Goal: Communication & Community: Answer question/provide support

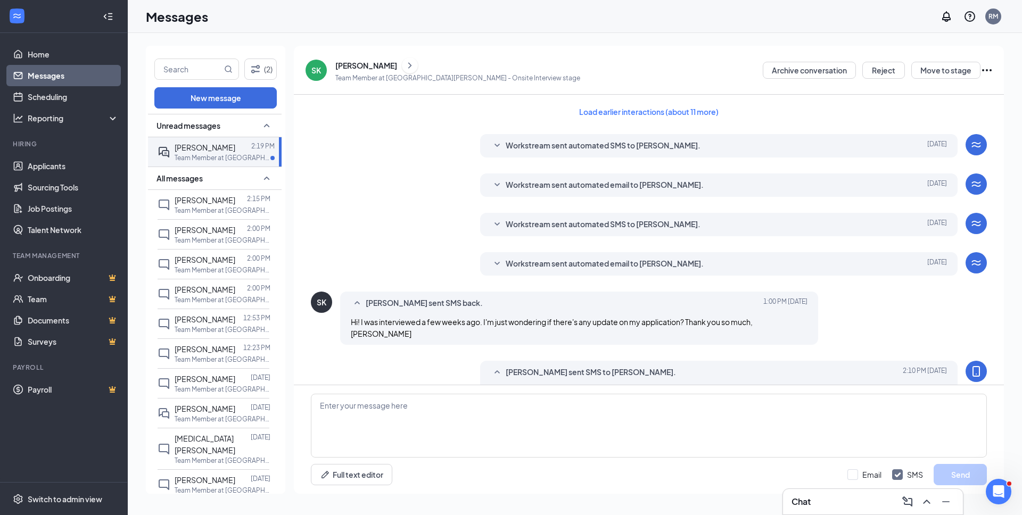
scroll to position [420, 0]
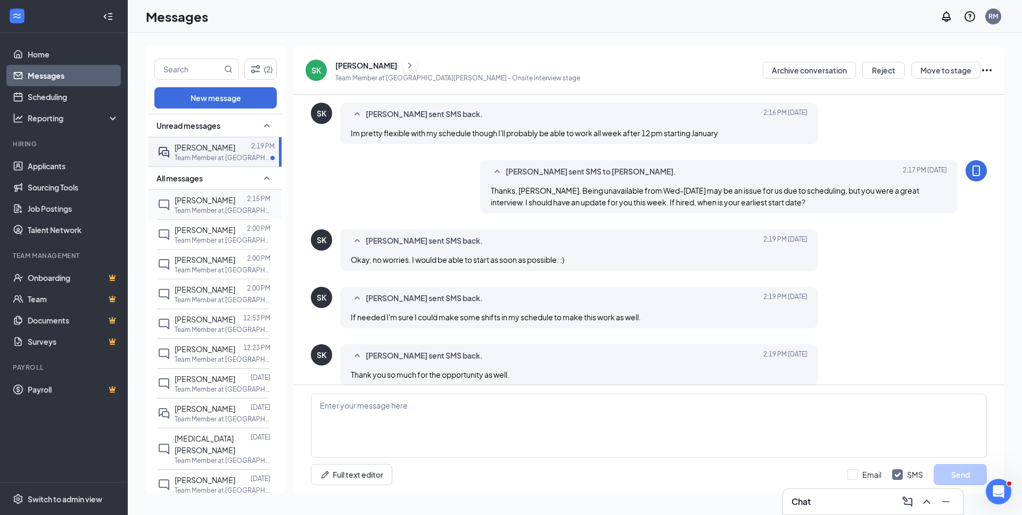
click at [173, 203] on div "Oskar Ovalle 2:15 PM Team Member at Santa Barbara" at bounding box center [214, 204] width 112 height 29
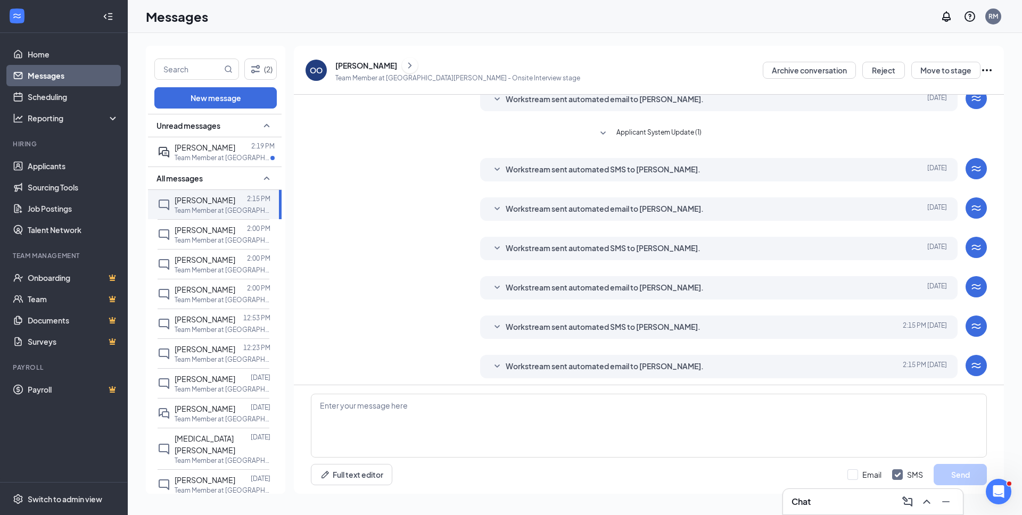
scroll to position [129, 0]
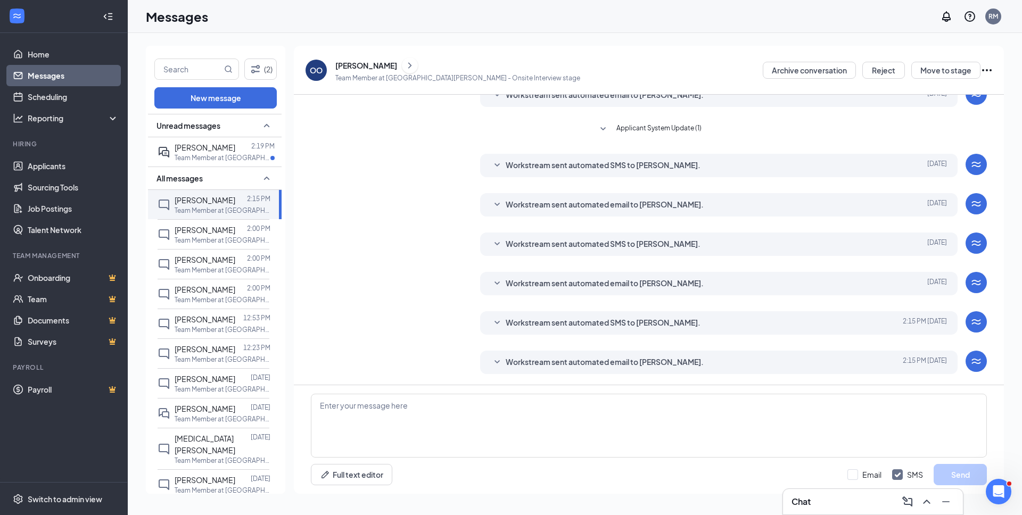
click at [344, 60] on div "[PERSON_NAME]" at bounding box center [366, 65] width 62 height 11
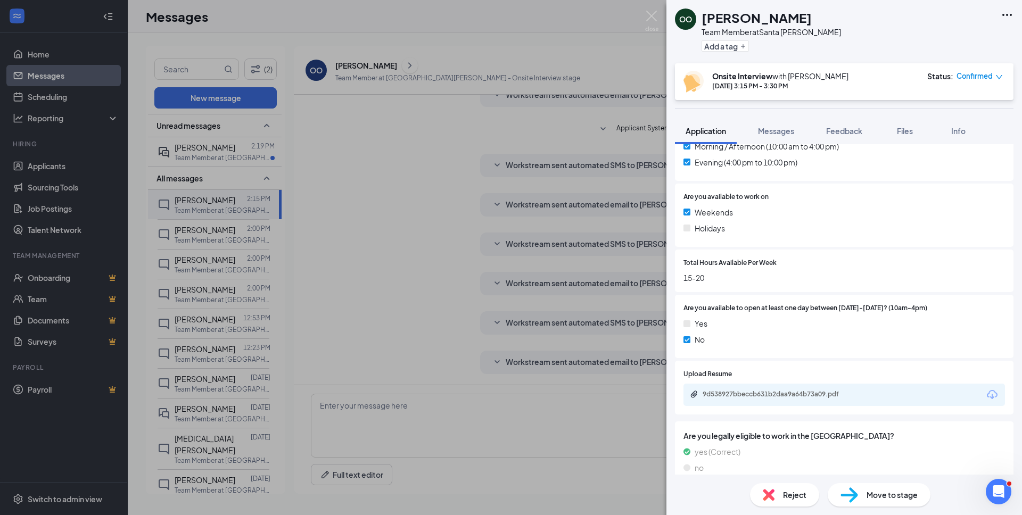
scroll to position [318, 0]
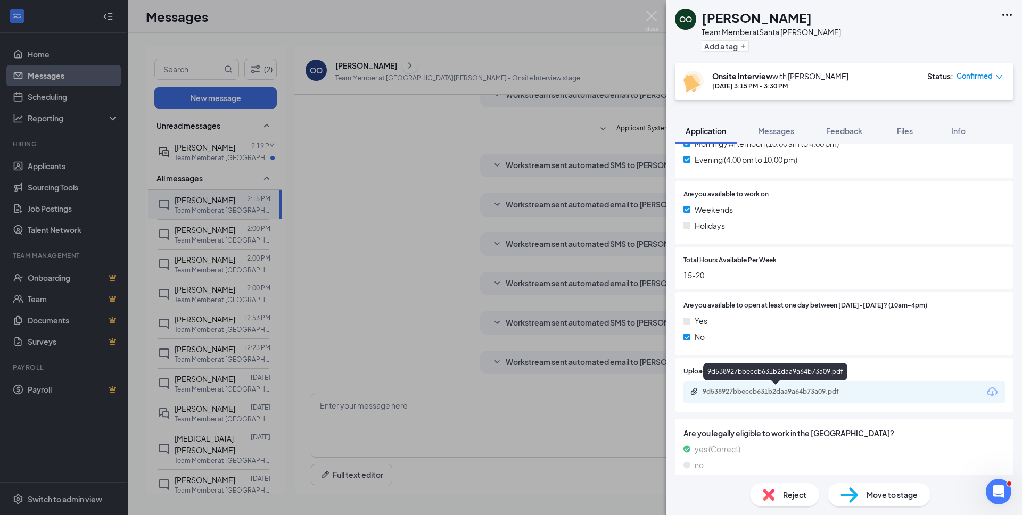
click at [817, 390] on div "9d538927bbeccb631b2daa9a64b73a09.pdf" at bounding box center [777, 392] width 149 height 9
click at [341, 122] on div "OO Oskar Ovalle Team Member at Santa Barbara Add a tag Onsite Interview with Ry…" at bounding box center [511, 257] width 1022 height 515
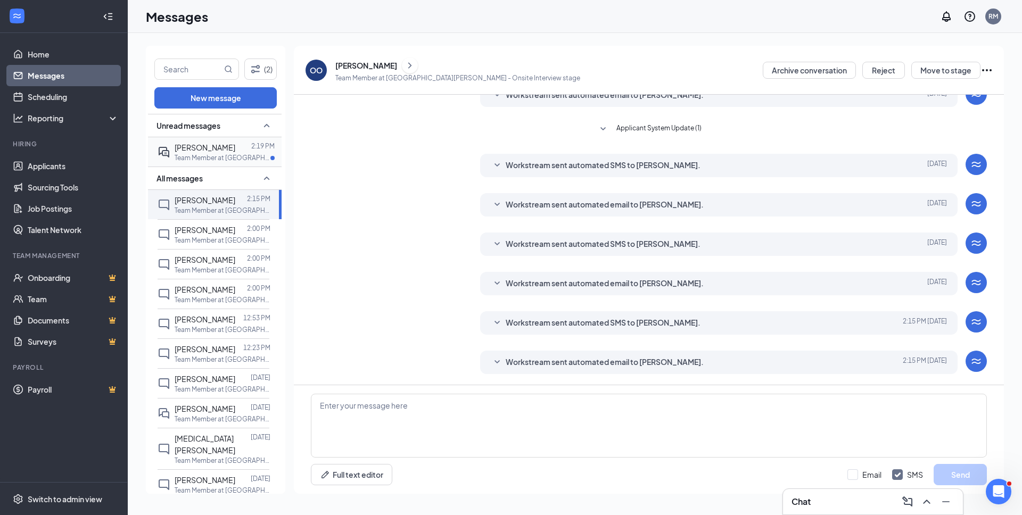
click at [209, 153] on p "Team Member at [GEOGRAPHIC_DATA][PERSON_NAME]" at bounding box center [223, 157] width 96 height 9
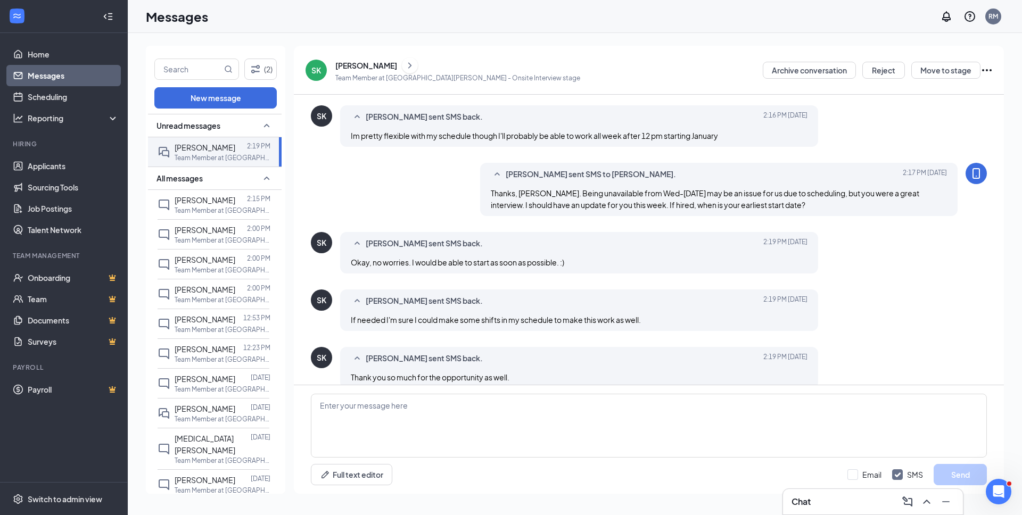
scroll to position [341, 0]
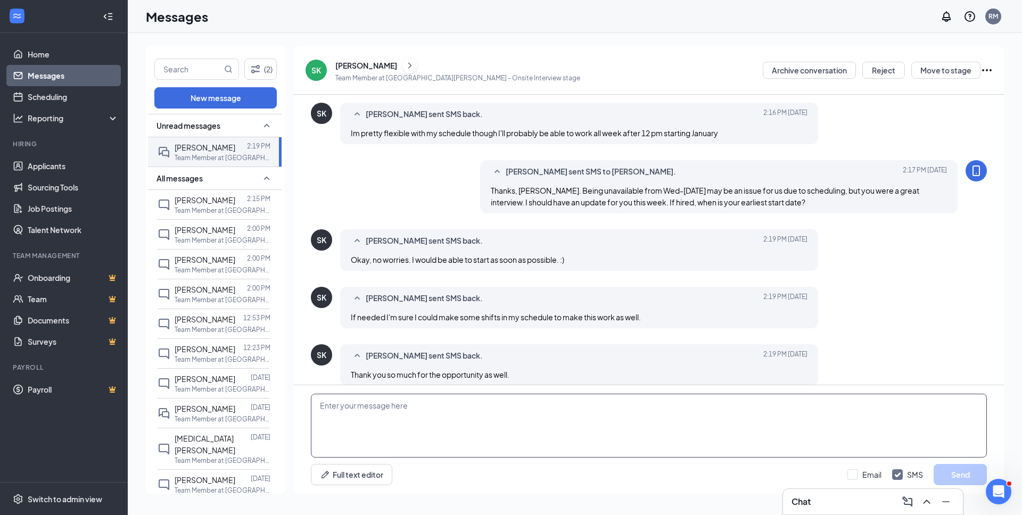
click at [444, 433] on textarea at bounding box center [649, 426] width 676 height 64
click at [201, 303] on p "Team Member at [GEOGRAPHIC_DATA][PERSON_NAME]" at bounding box center [223, 300] width 96 height 9
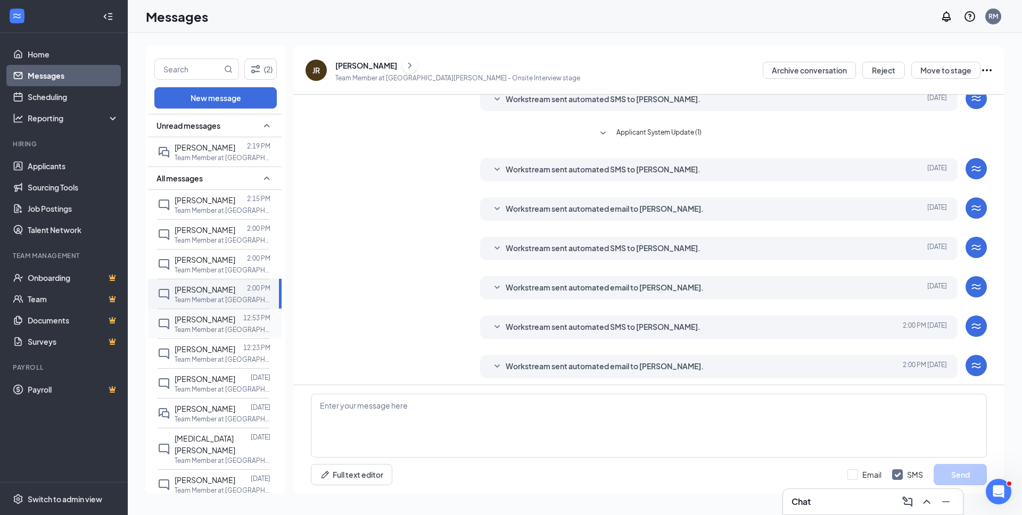
scroll to position [129, 0]
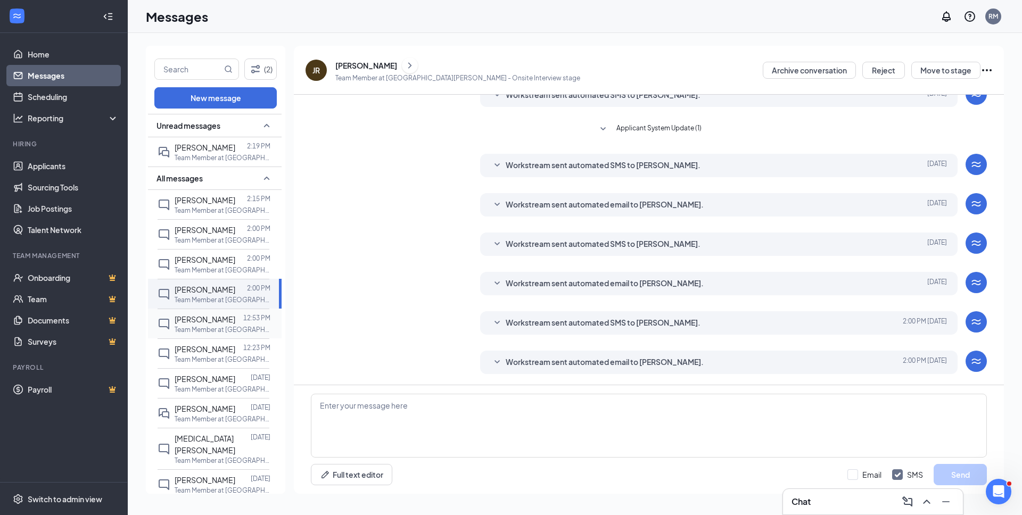
click at [203, 326] on p "Team Member at [GEOGRAPHIC_DATA][PERSON_NAME]" at bounding box center [223, 329] width 96 height 9
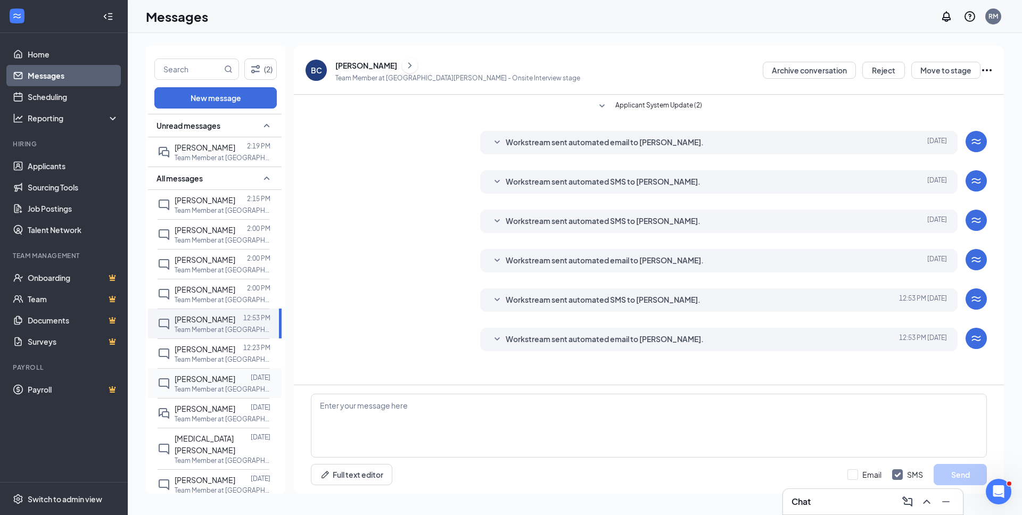
click at [218, 390] on p "Team Member at [GEOGRAPHIC_DATA][PERSON_NAME]" at bounding box center [223, 389] width 96 height 9
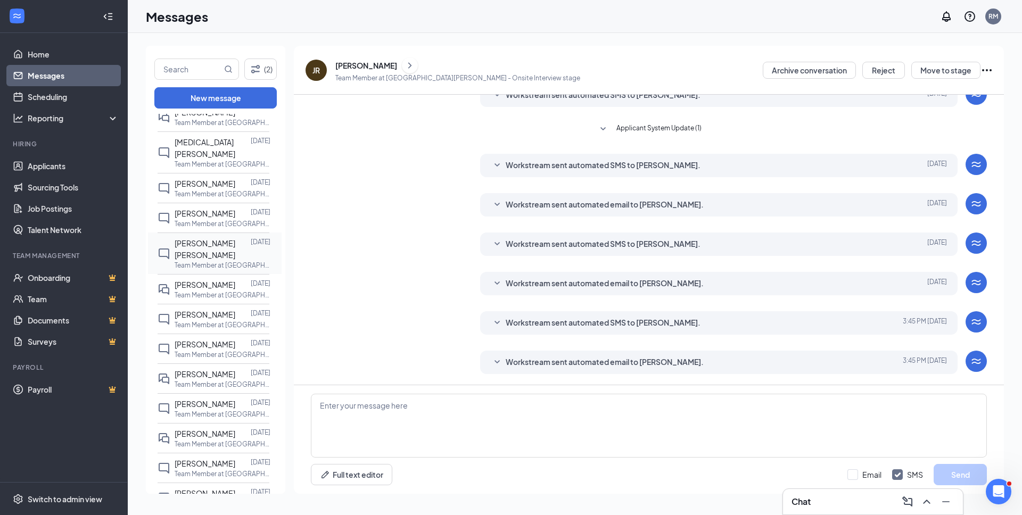
scroll to position [323, 0]
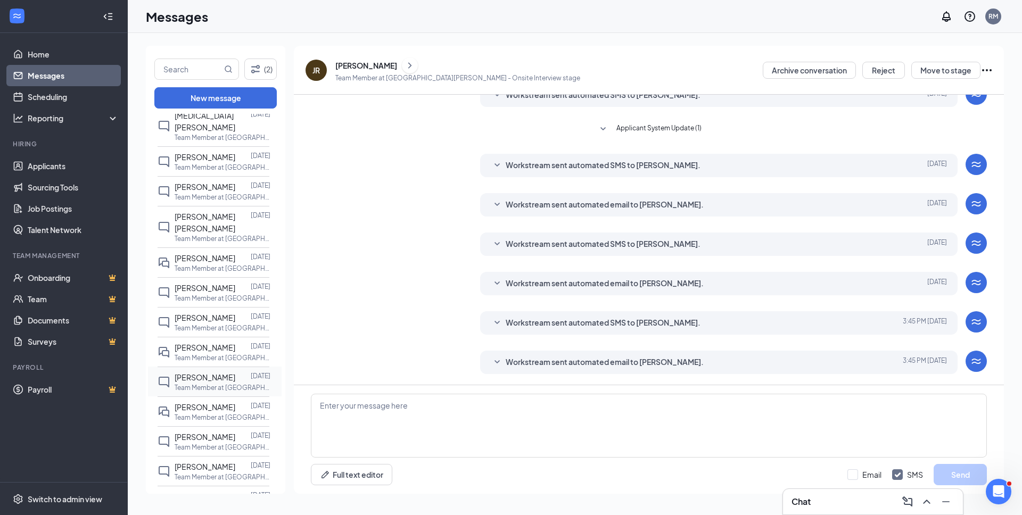
click at [204, 373] on span "[PERSON_NAME]" at bounding box center [205, 378] width 61 height 10
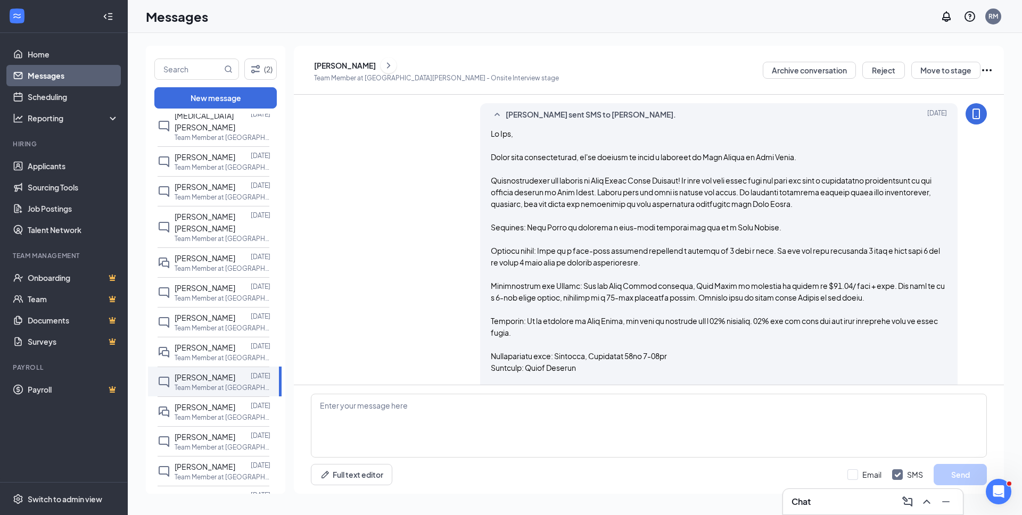
scroll to position [364, 0]
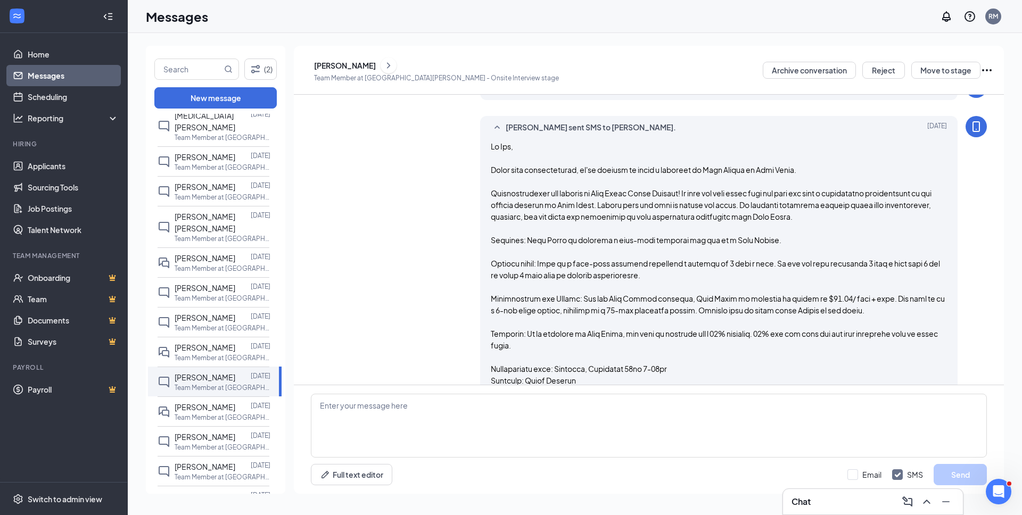
click at [493, 147] on span at bounding box center [718, 287] width 454 height 291
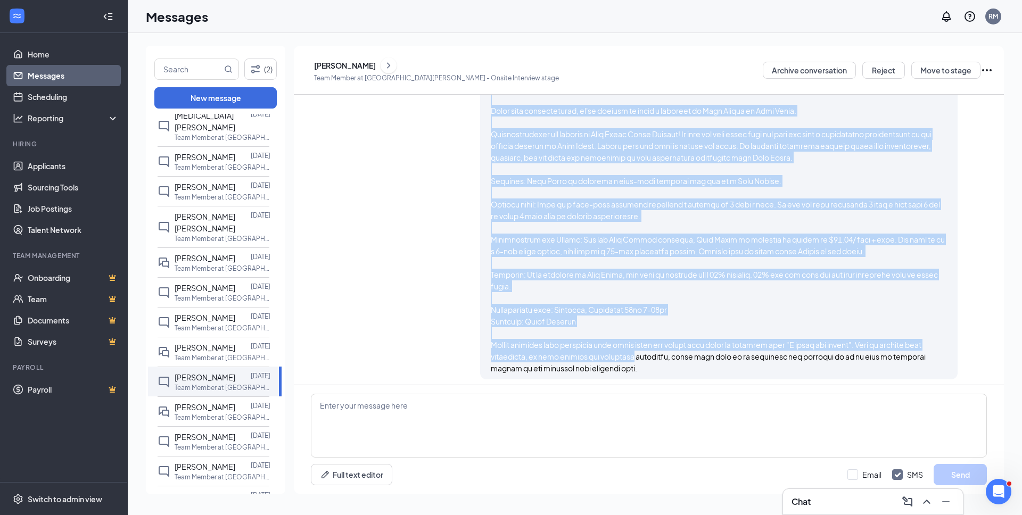
scroll to position [429, 0]
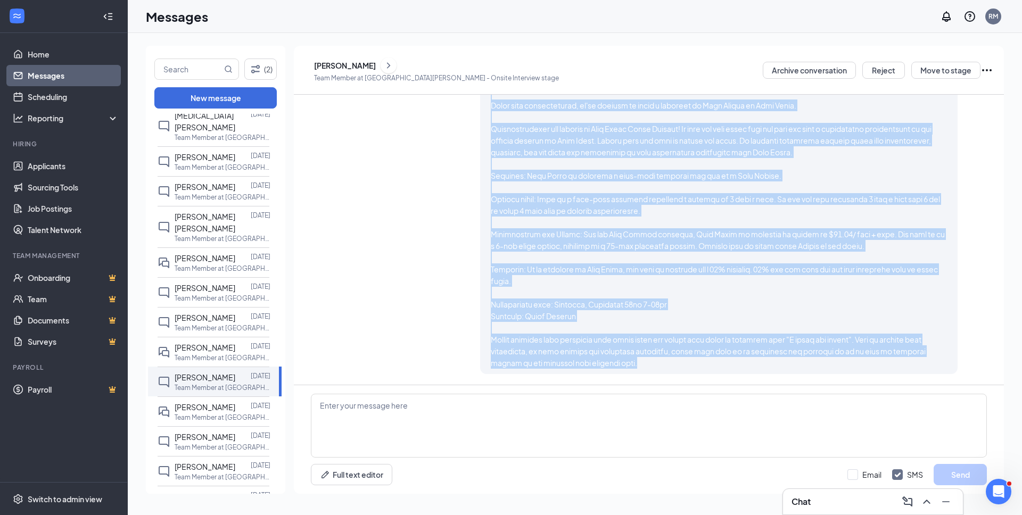
drag, startPoint x: 493, startPoint y: 147, endPoint x: 675, endPoint y: 367, distance: 285.2
click at [675, 367] on div at bounding box center [719, 222] width 457 height 293
copy div "Hi Kai, After some consideration, we've decided to offer a position as Team Mem…"
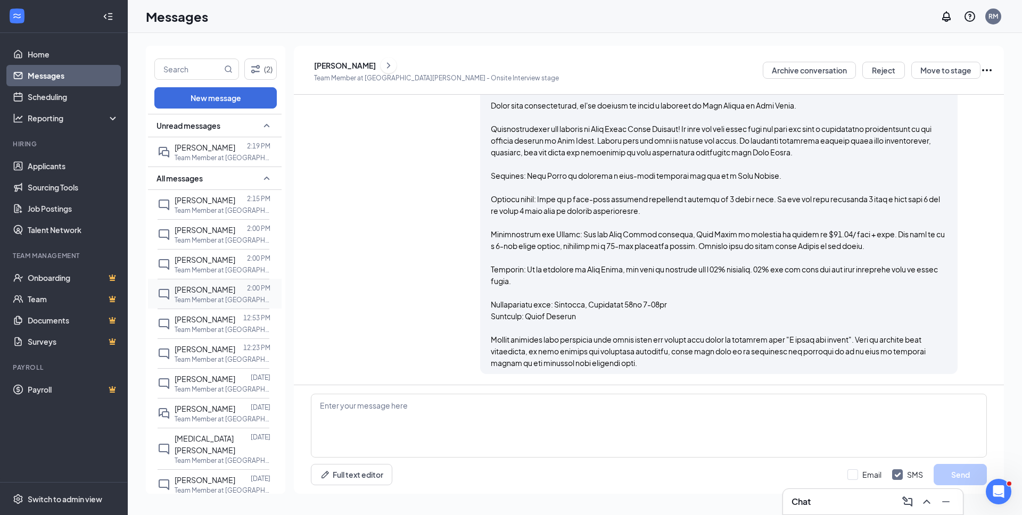
click at [202, 298] on p "Team Member at [GEOGRAPHIC_DATA][PERSON_NAME]" at bounding box center [223, 300] width 96 height 9
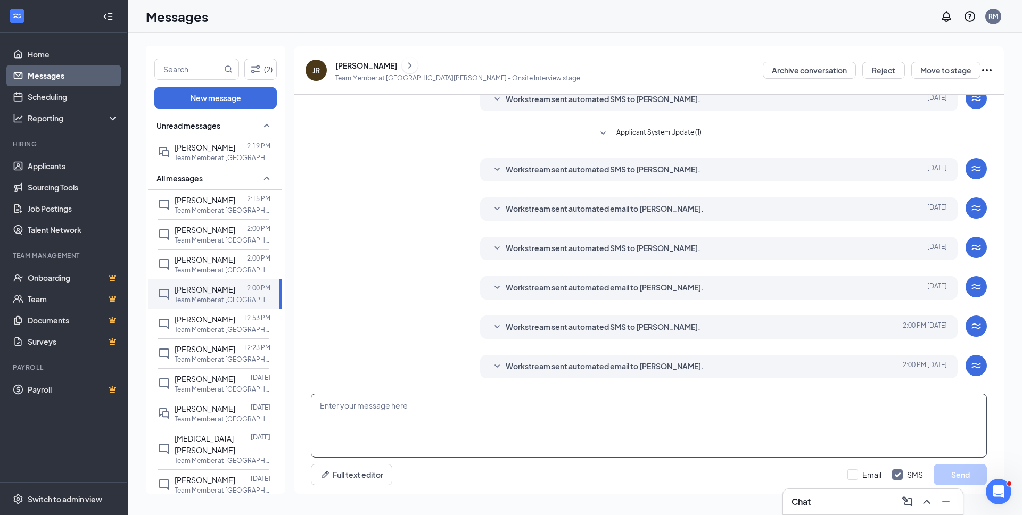
scroll to position [129, 0]
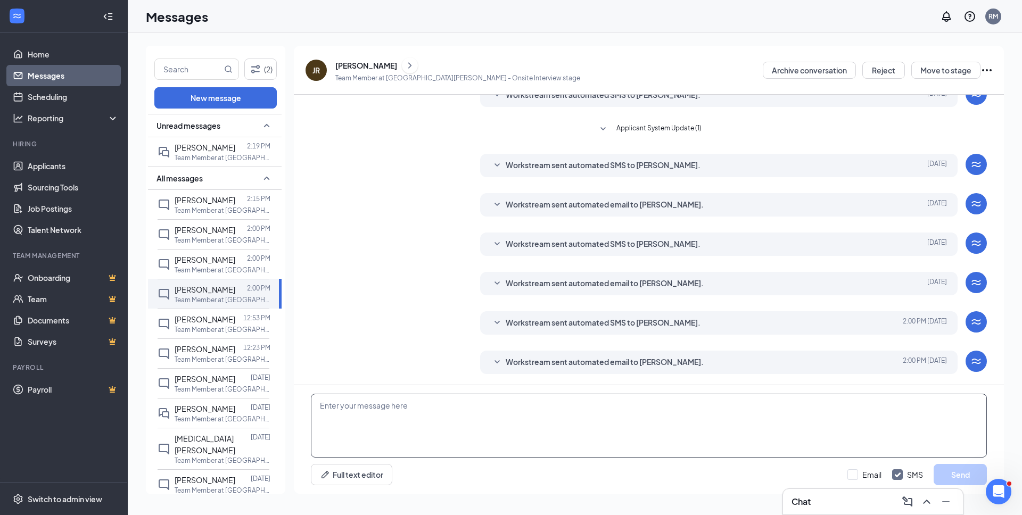
click at [460, 406] on textarea at bounding box center [649, 426] width 676 height 64
paste textarea "Hi Kai, After some consideration, we've decided to offer a position as Team Mem…"
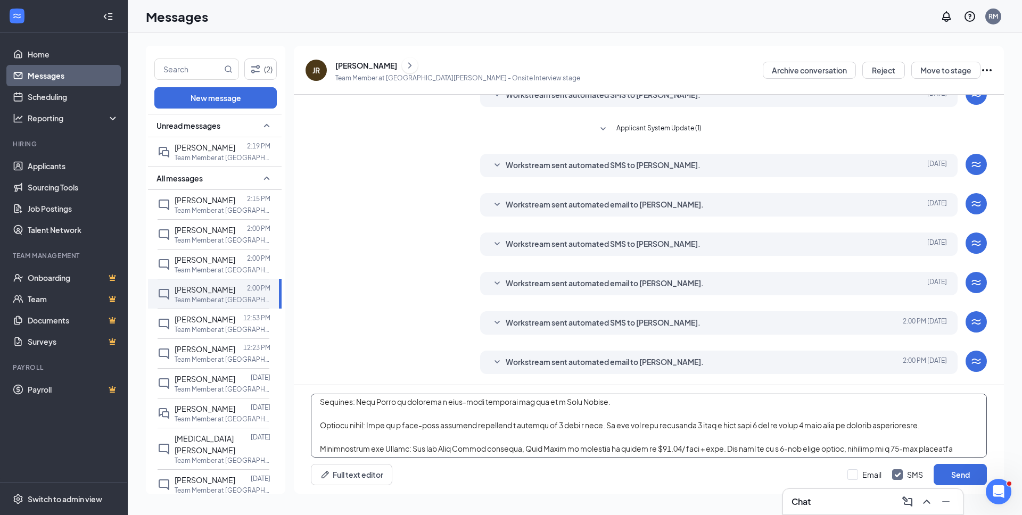
scroll to position [0, 0]
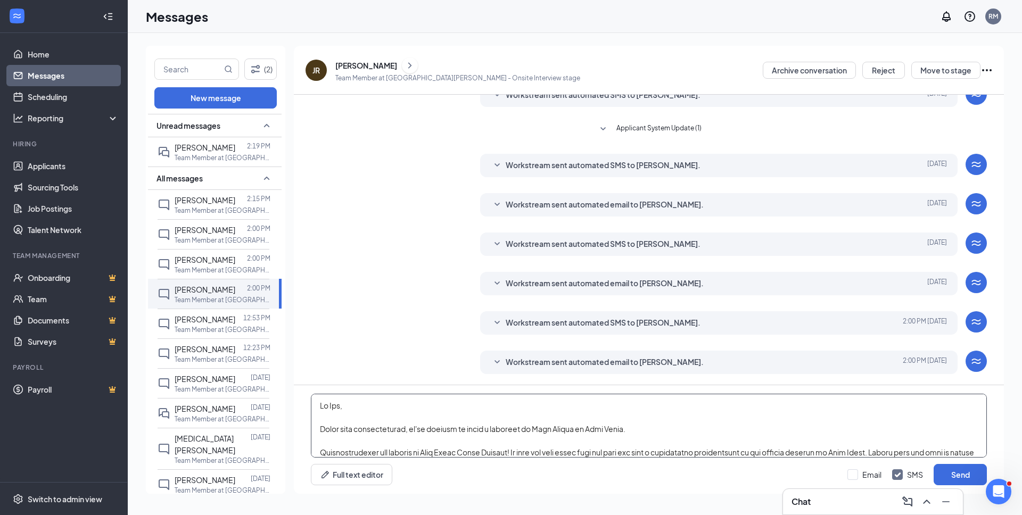
click at [334, 411] on textarea at bounding box center [649, 426] width 676 height 64
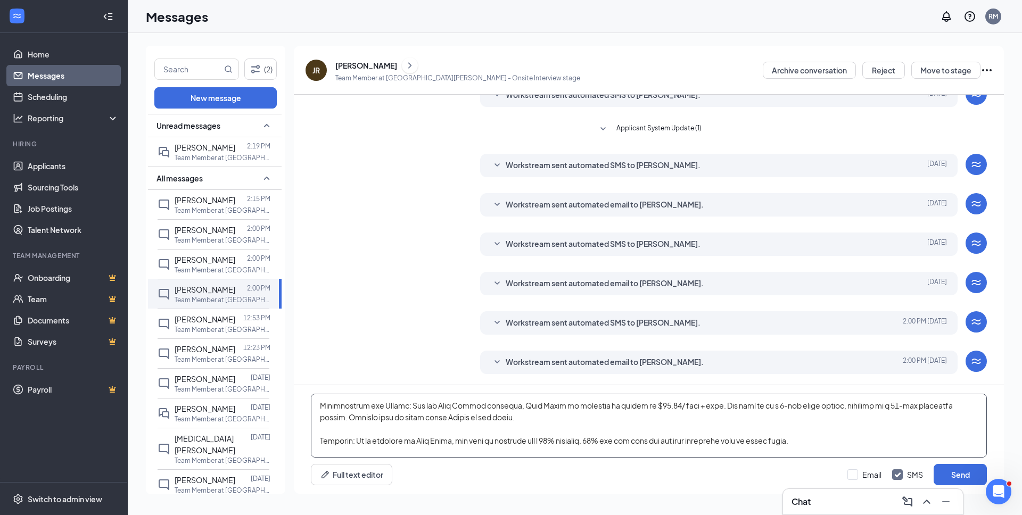
scroll to position [176, 0]
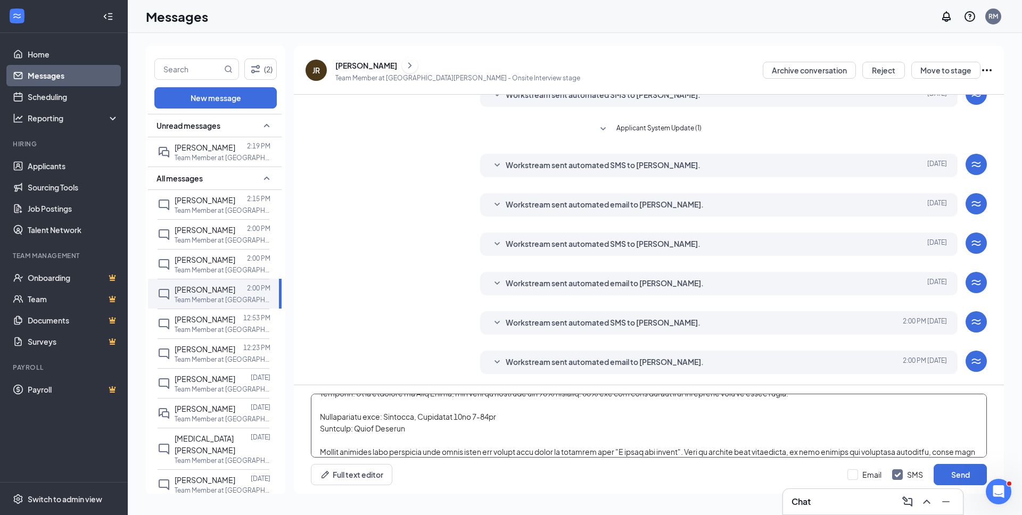
click at [412, 416] on textarea at bounding box center [649, 426] width 676 height 64
click at [492, 421] on textarea at bounding box center [649, 426] width 676 height 64
click at [508, 418] on textarea at bounding box center [649, 426] width 676 height 64
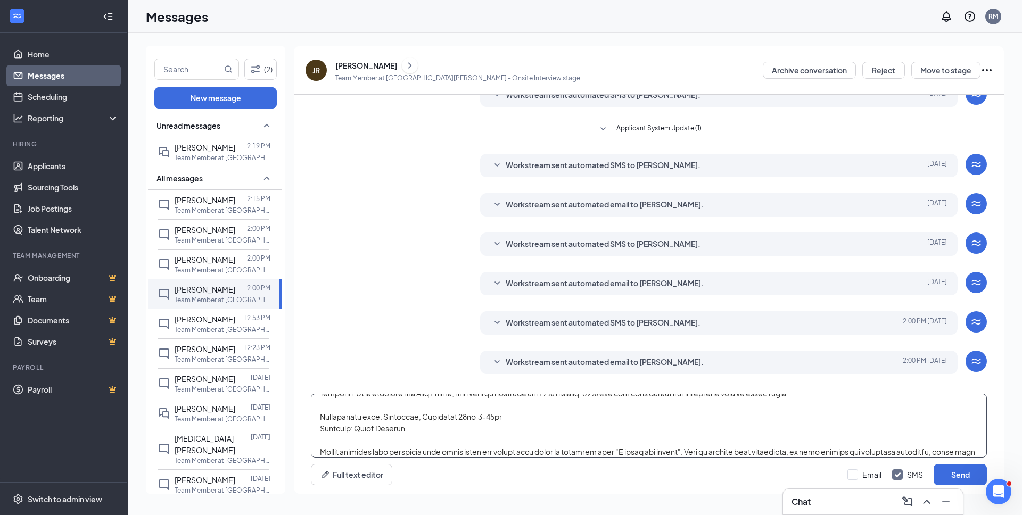
drag, startPoint x: 508, startPoint y: 418, endPoint x: 565, endPoint y: 416, distance: 56.5
click at [565, 416] on textarea at bounding box center [649, 426] width 676 height 64
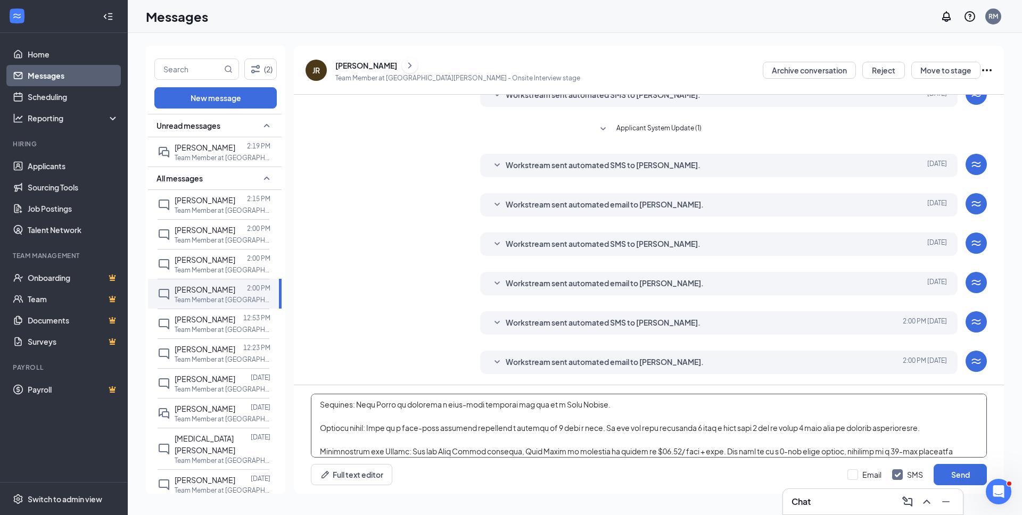
scroll to position [0, 0]
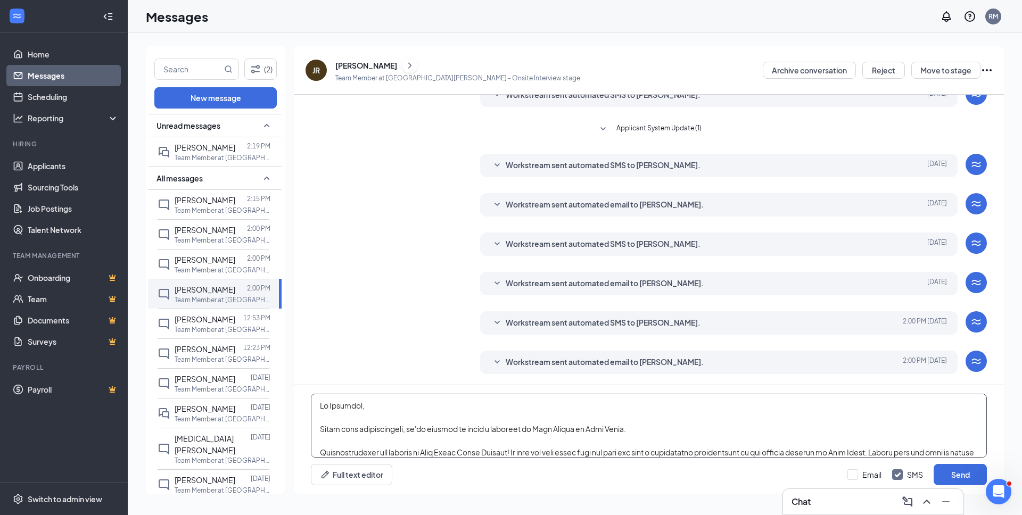
click at [758, 438] on textarea at bounding box center [649, 426] width 676 height 64
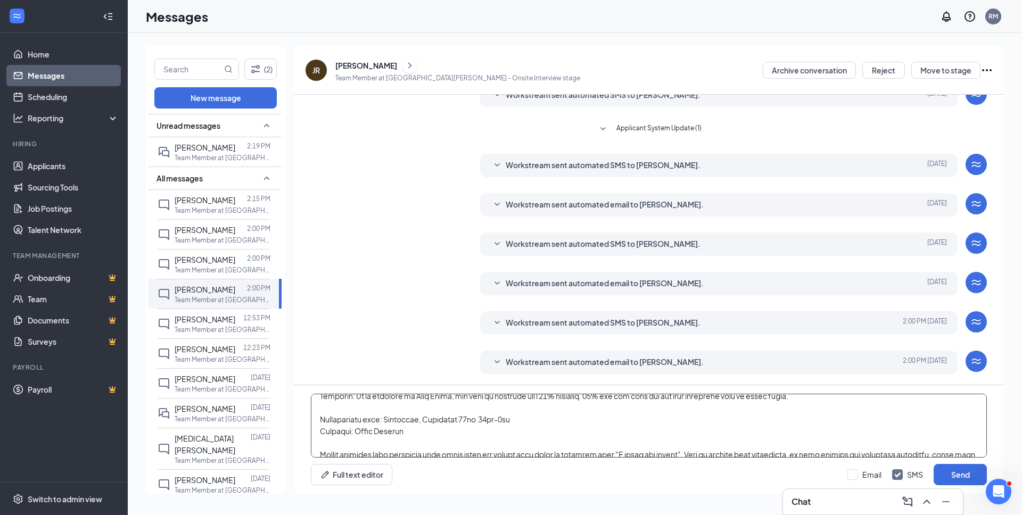
scroll to position [173, 0]
type textarea "Hi Jonathan, After some consideration, we've decided to offer a position as Tea…"
click at [962, 477] on button "Send" at bounding box center [960, 474] width 53 height 21
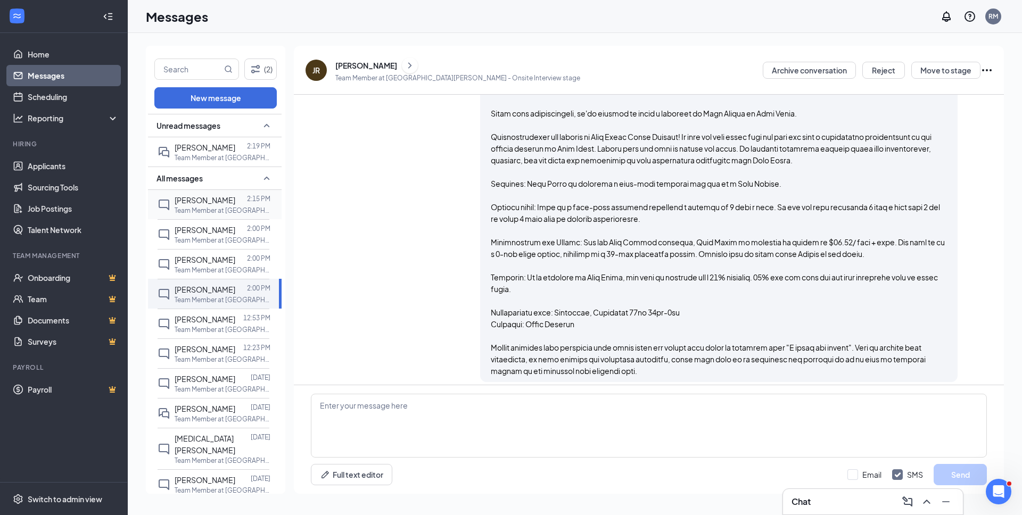
scroll to position [468, 0]
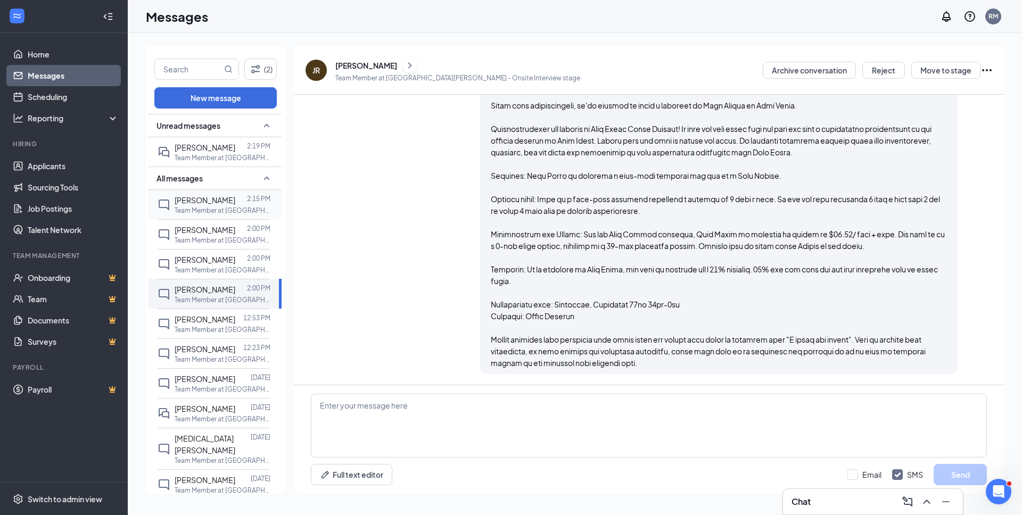
click at [207, 193] on div "Oskar Ovalle 2:15 PM Team Member at Santa Barbara" at bounding box center [214, 204] width 112 height 29
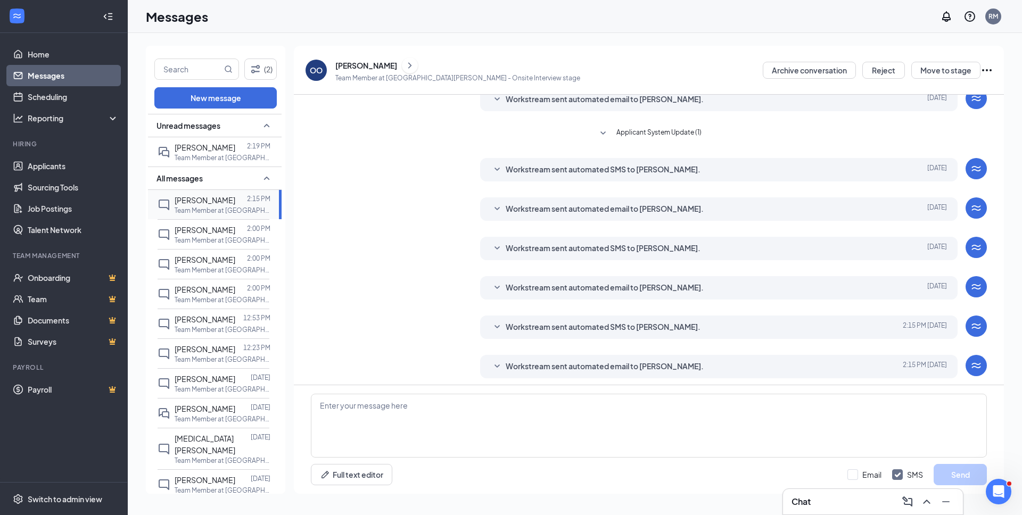
scroll to position [129, 0]
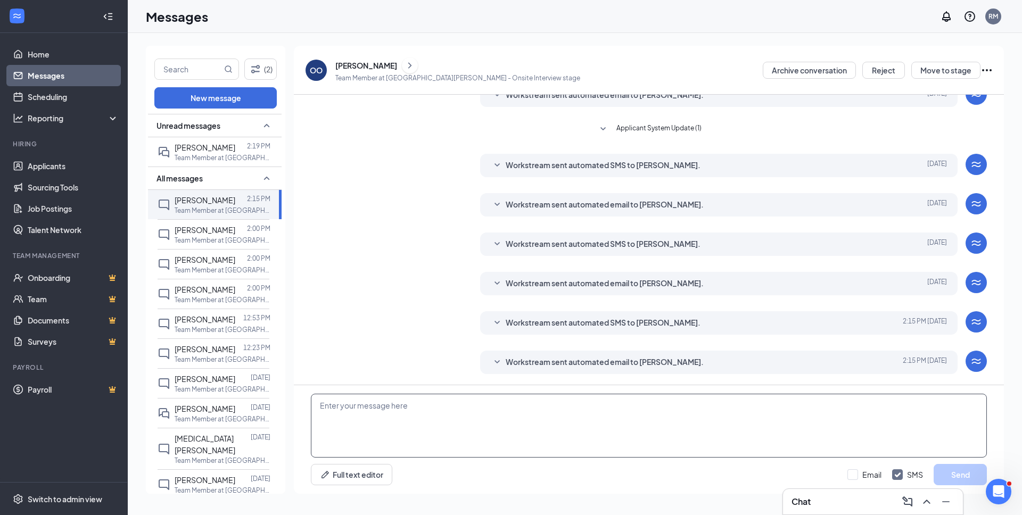
click at [368, 406] on textarea at bounding box center [649, 426] width 676 height 64
paste textarea "Hi Kai, After some consideration, we've decided to offer a position as Team Mem…"
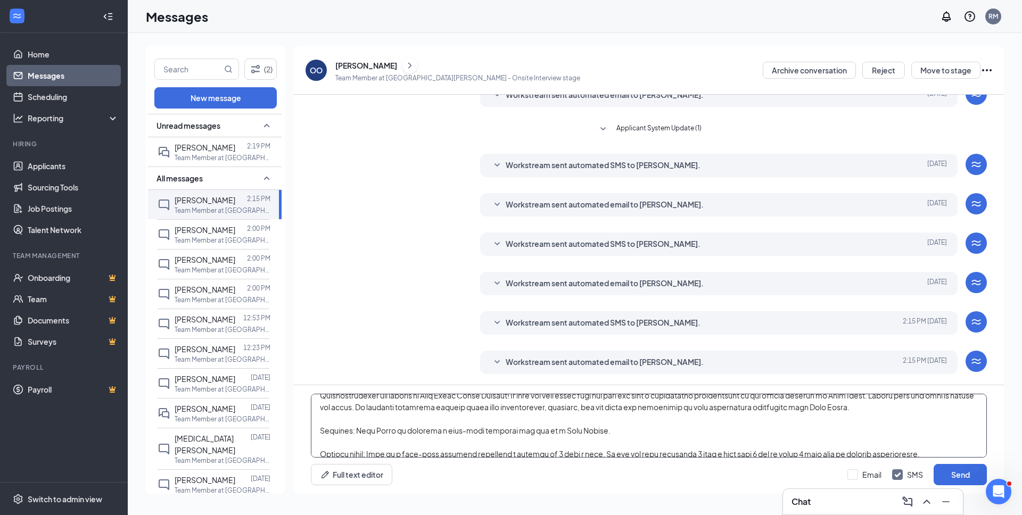
scroll to position [0, 0]
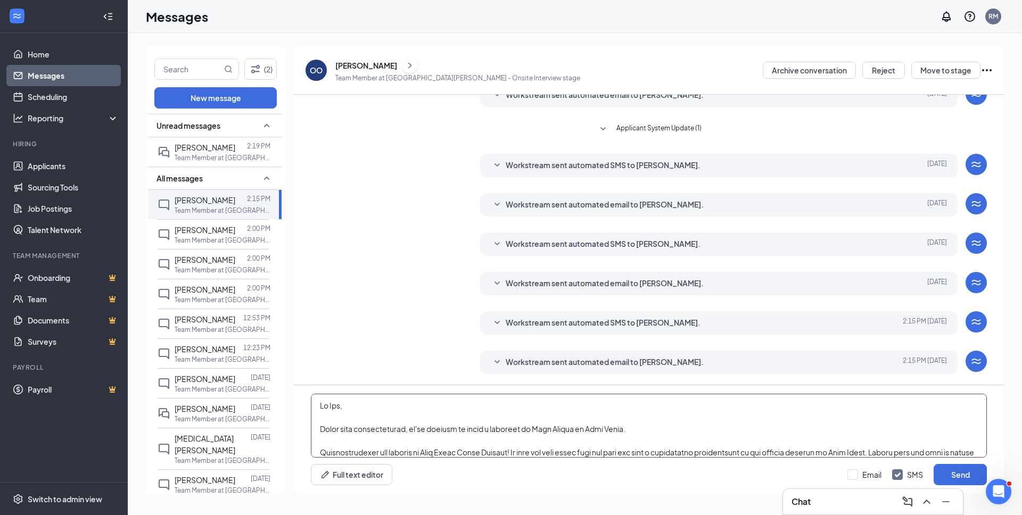
click at [334, 408] on textarea at bounding box center [649, 426] width 676 height 64
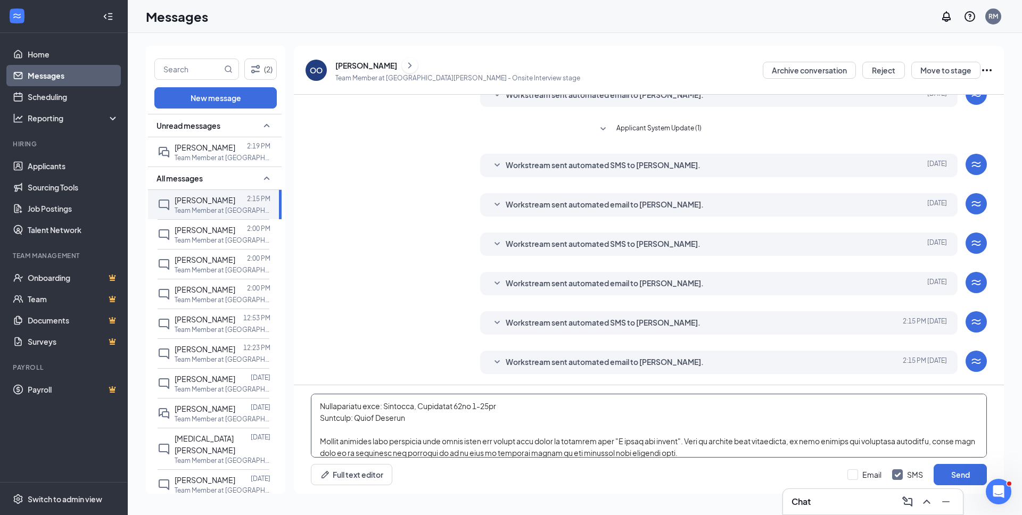
scroll to position [185, 0]
click at [424, 410] on textarea at bounding box center [649, 426] width 676 height 64
click at [480, 409] on textarea at bounding box center [649, 426] width 676 height 64
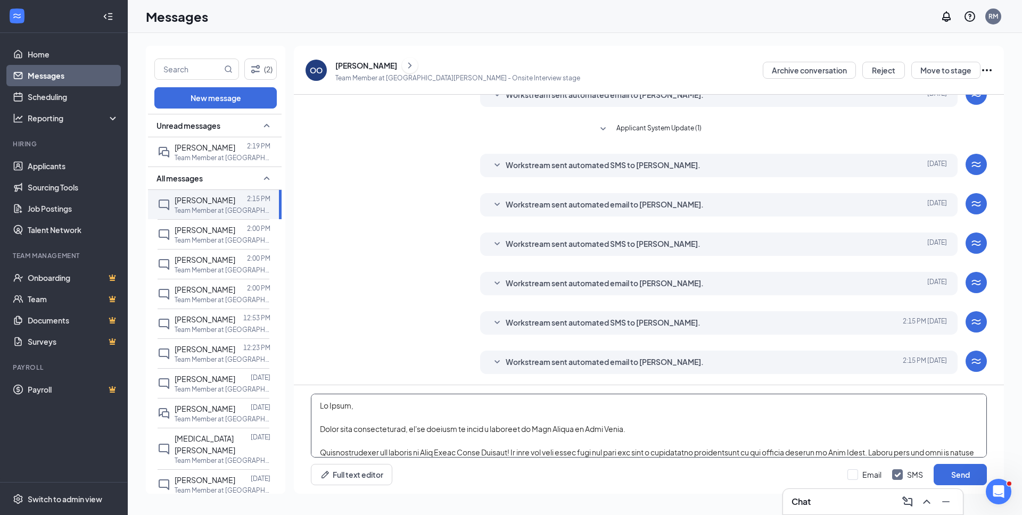
scroll to position [206, 0]
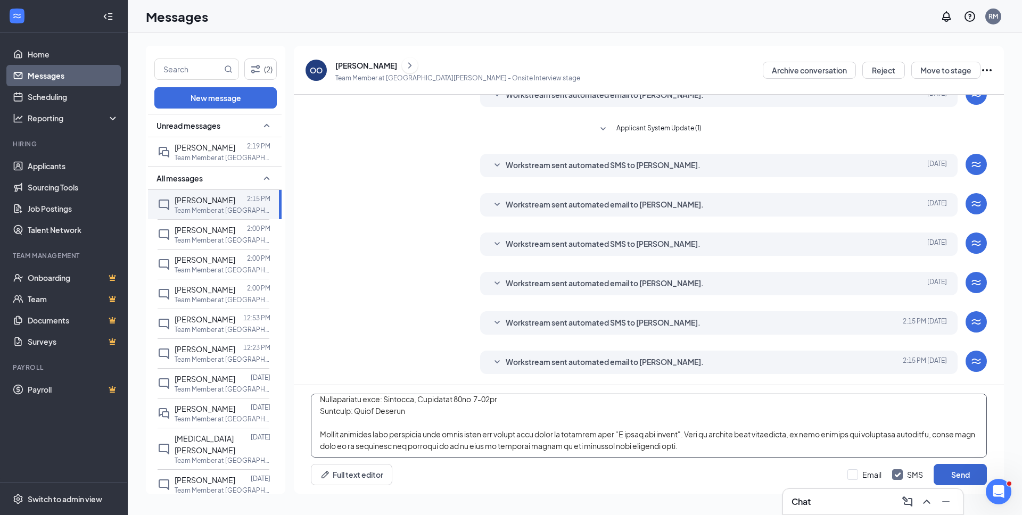
type textarea "Hi Oskar, After some consideration, we've decided to offer a position as Team M…"
click at [977, 472] on button "Send" at bounding box center [960, 474] width 53 height 21
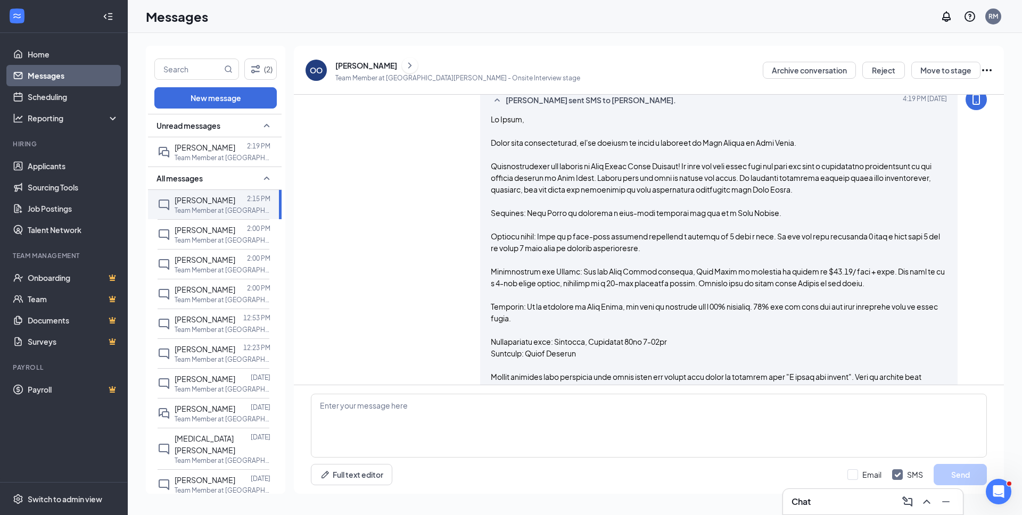
scroll to position [468, 0]
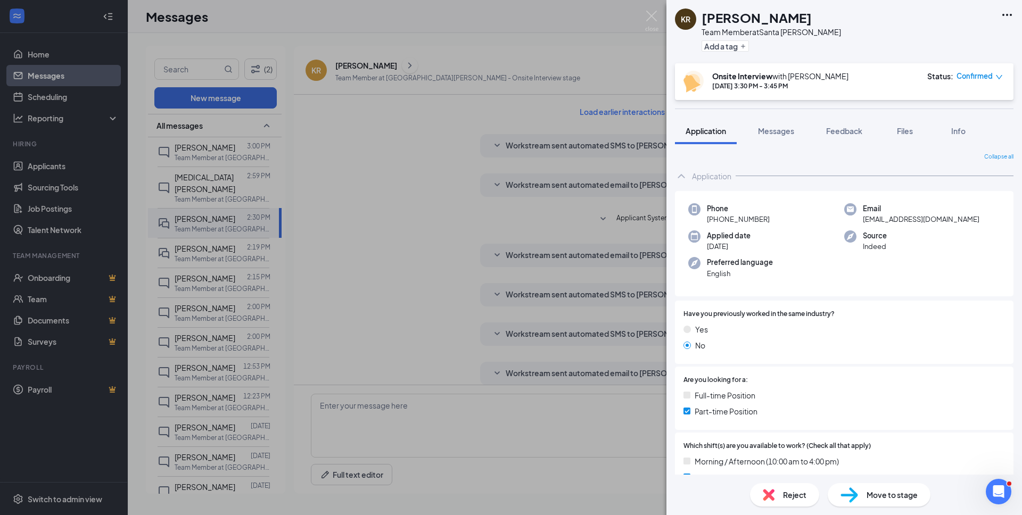
scroll to position [325, 0]
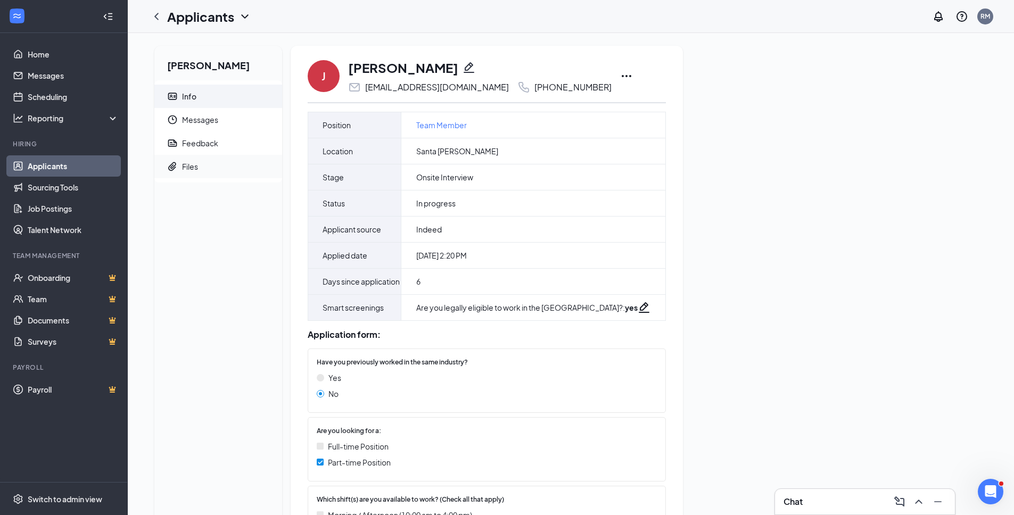
click at [228, 172] on span "Files" at bounding box center [228, 166] width 92 height 23
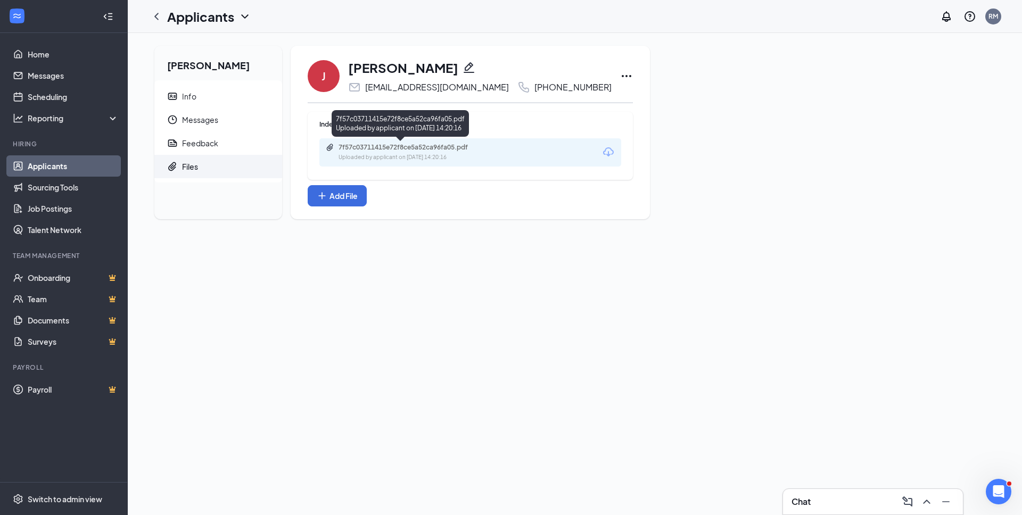
click at [427, 158] on div "Uploaded by applicant on Sep 09, 2025 at 14:20:16" at bounding box center [419, 157] width 160 height 9
